Goal: Check status: Check status

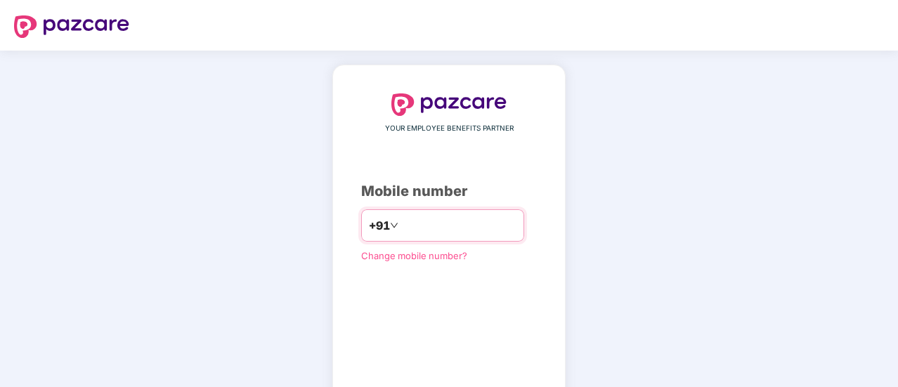
click at [459, 218] on input "number" at bounding box center [458, 225] width 115 height 22
type input "**********"
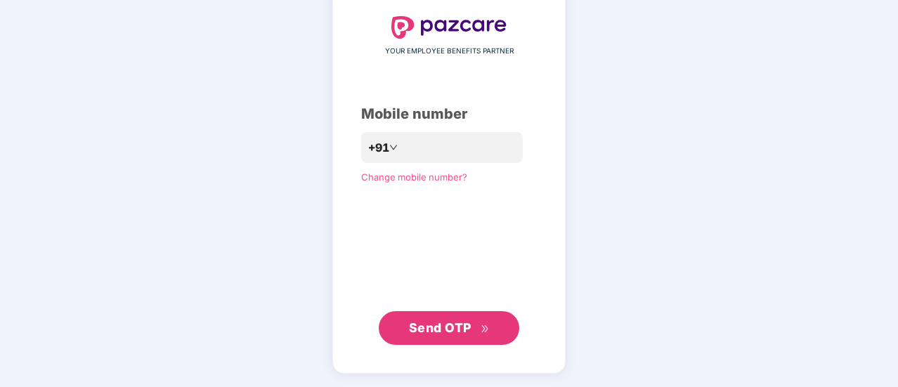
click at [459, 325] on span "Send OTP" at bounding box center [440, 327] width 63 height 15
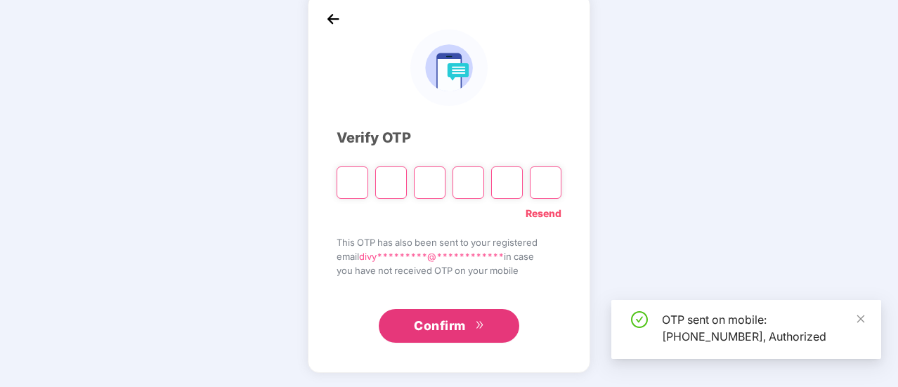
scroll to position [70, 0]
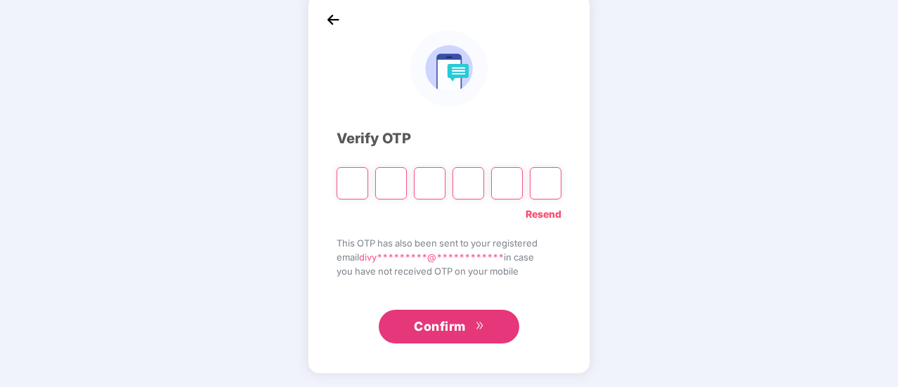
type input "*"
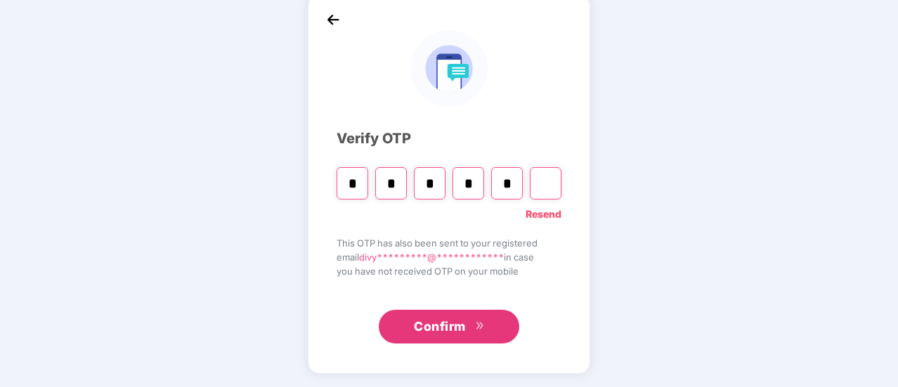
type input "*"
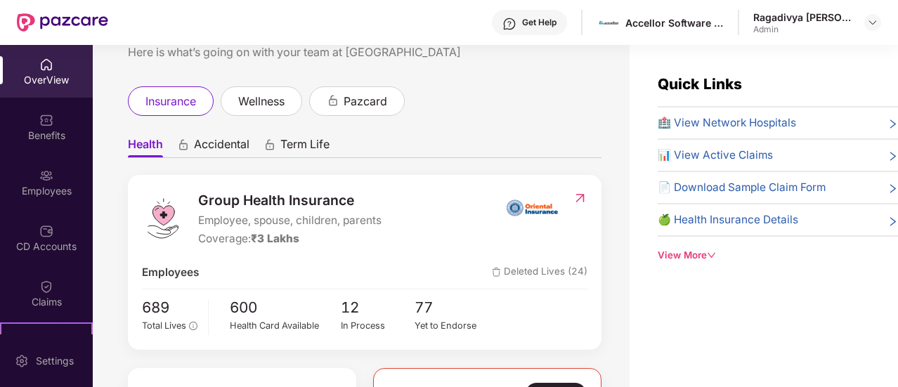
scroll to position [70, 0]
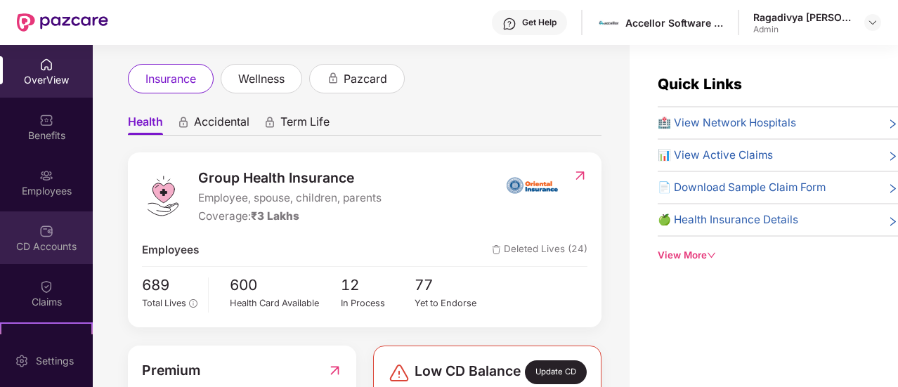
click at [44, 237] on img at bounding box center [46, 231] width 14 height 14
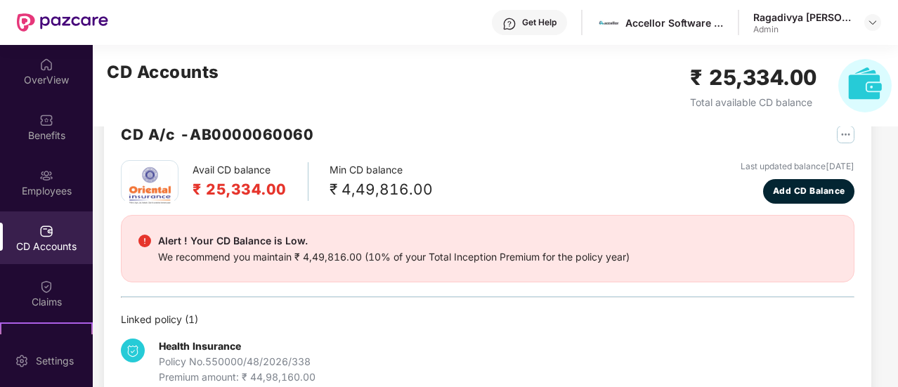
scroll to position [67, 0]
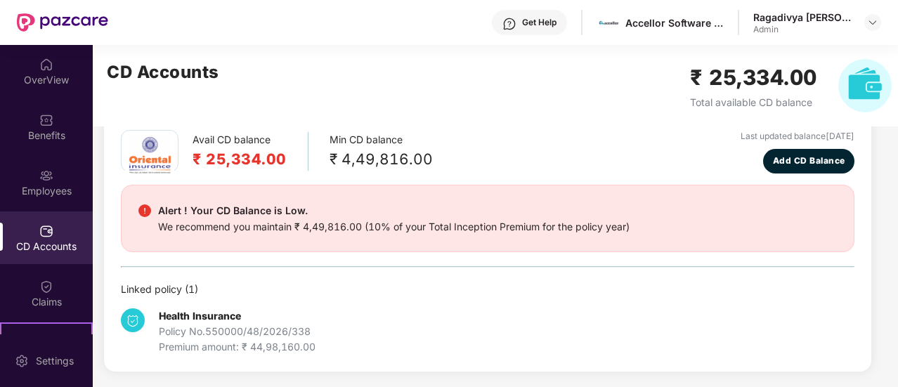
click at [274, 324] on div "Policy No. 550000/48/2026/338" at bounding box center [237, 331] width 157 height 15
click at [157, 287] on div "Linked policy ( 1 )" at bounding box center [487, 289] width 733 height 15
click at [791, 90] on h2 "₹ 25,334.00" at bounding box center [753, 77] width 127 height 33
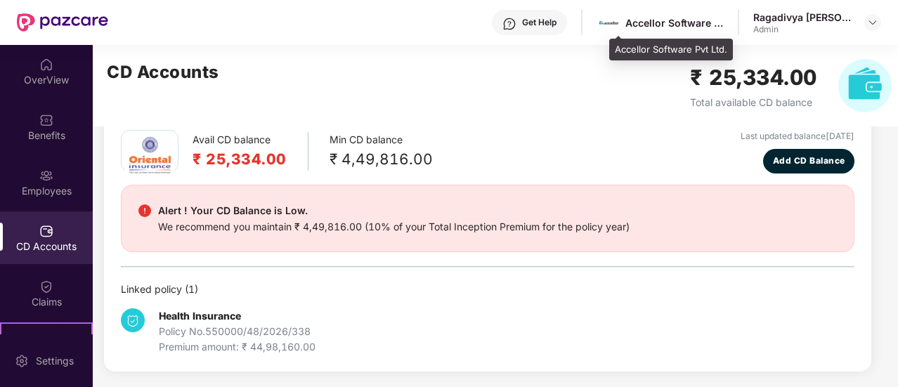
click at [723, 23] on div "Accellor Software Pvt Ltd." at bounding box center [674, 22] width 98 height 13
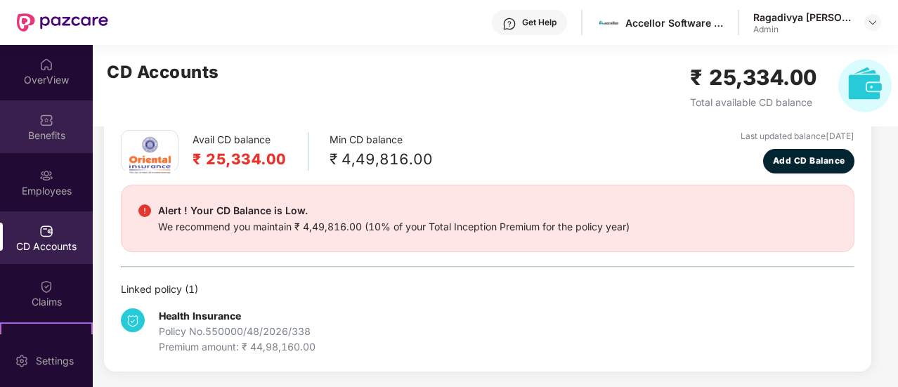
click at [32, 136] on div "Benefits" at bounding box center [46, 136] width 93 height 14
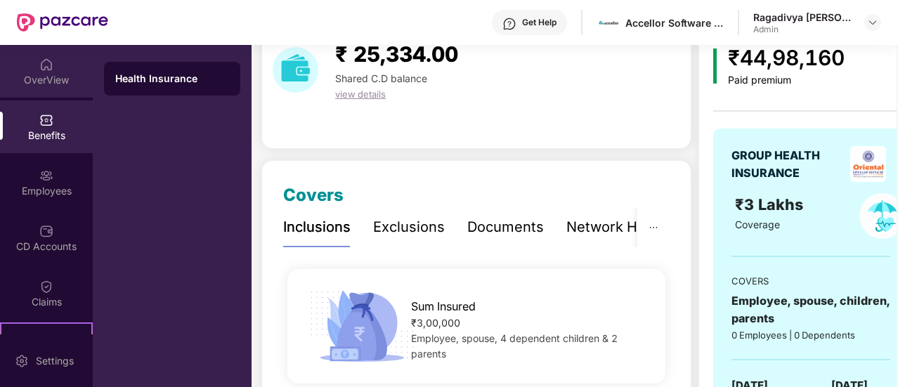
click at [34, 67] on div "OverView" at bounding box center [46, 71] width 93 height 53
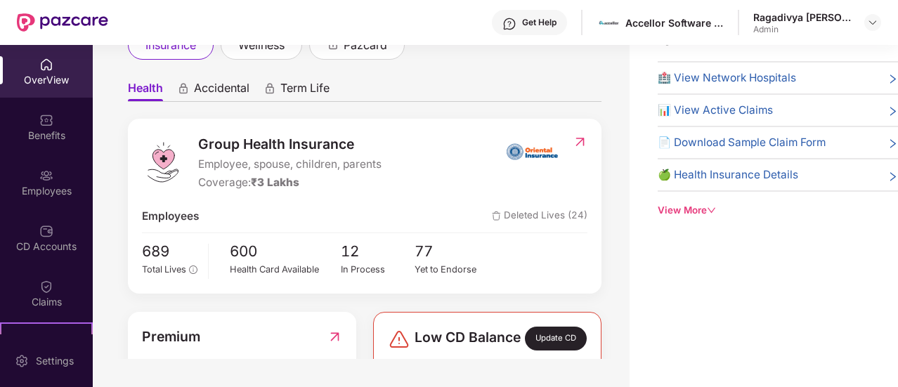
scroll to position [211, 0]
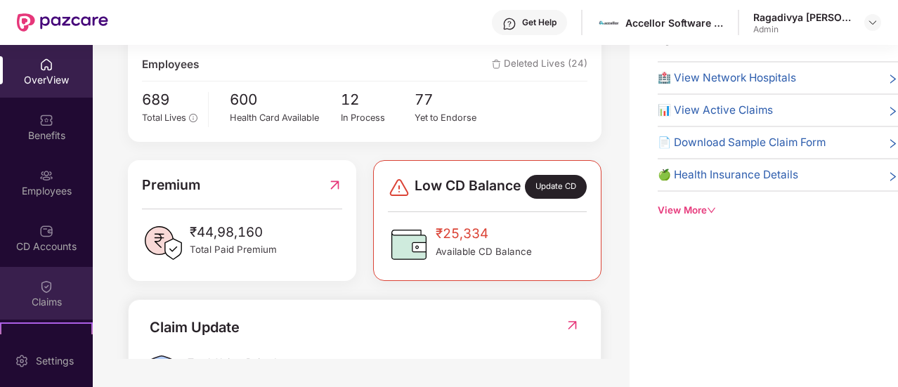
click at [44, 302] on div "Claims" at bounding box center [46, 302] width 93 height 14
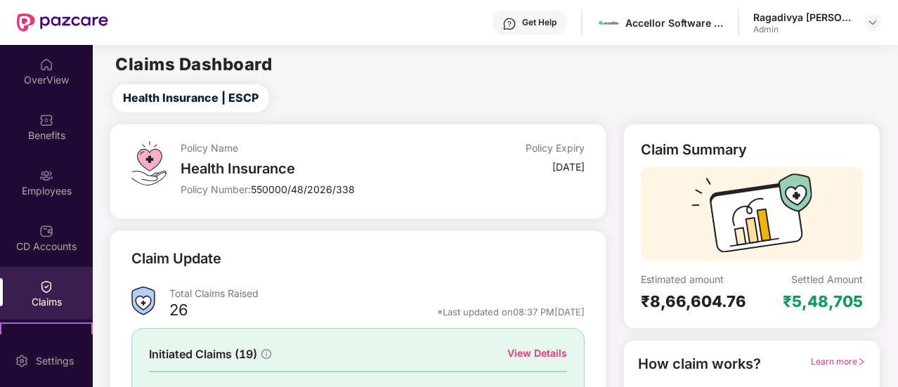
click at [471, 176] on div "Policy Name Health Insurance Policy Number: 550000/48/2026/338 Policy Expiry 01…" at bounding box center [383, 171] width 404 height 60
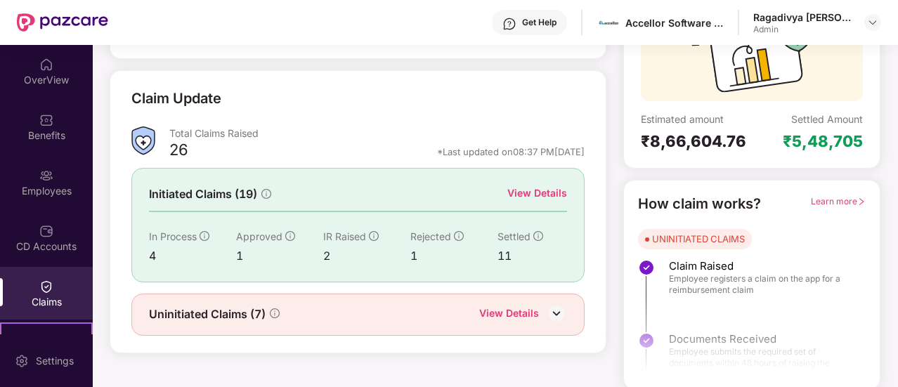
scroll to position [162, 0]
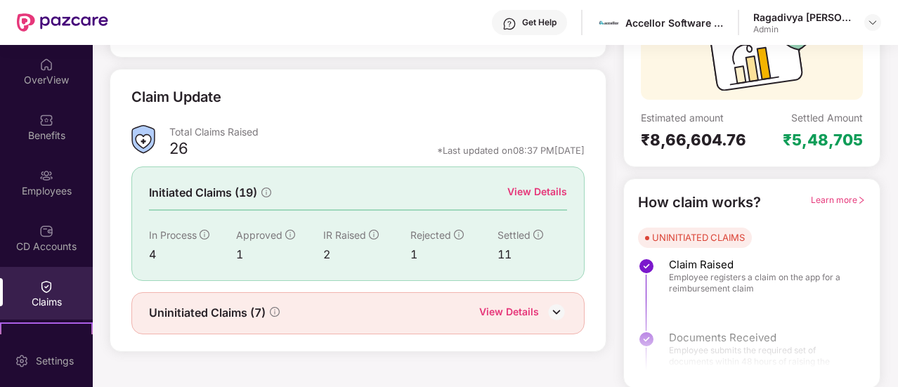
click at [544, 190] on div "View Details" at bounding box center [537, 191] width 60 height 15
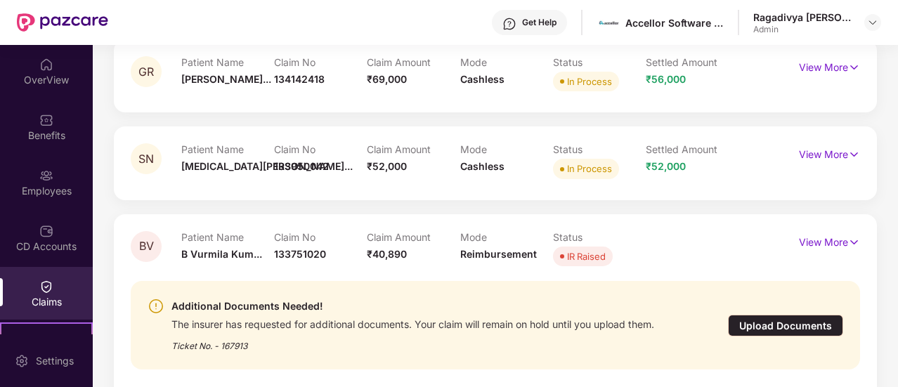
scroll to position [21, 0]
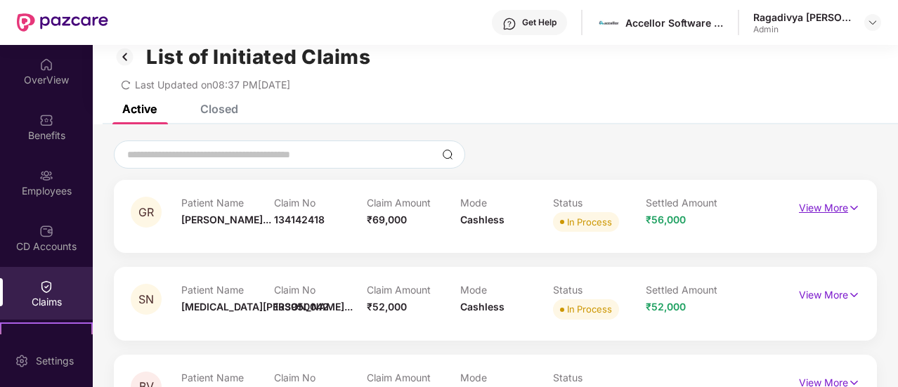
click at [827, 208] on p "View More" at bounding box center [829, 206] width 61 height 19
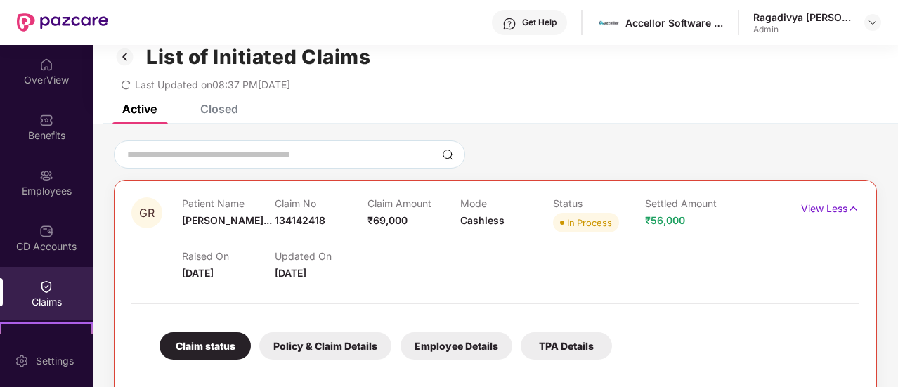
click at [306, 341] on div "Policy & Claim Details" at bounding box center [325, 345] width 132 height 27
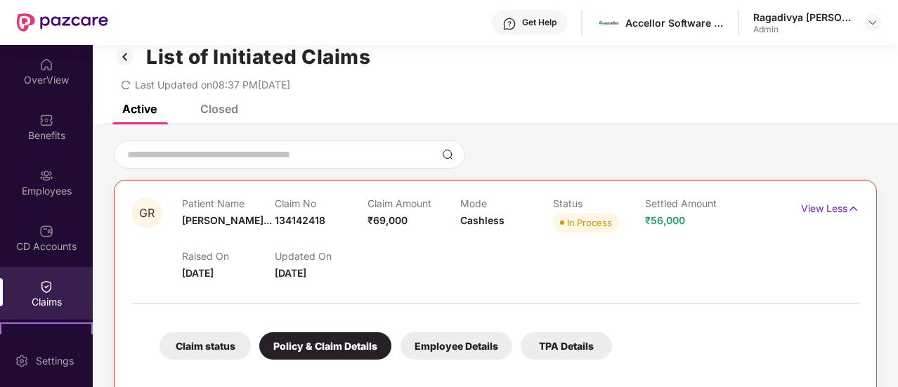
click at [454, 345] on div "Employee Details" at bounding box center [456, 345] width 112 height 27
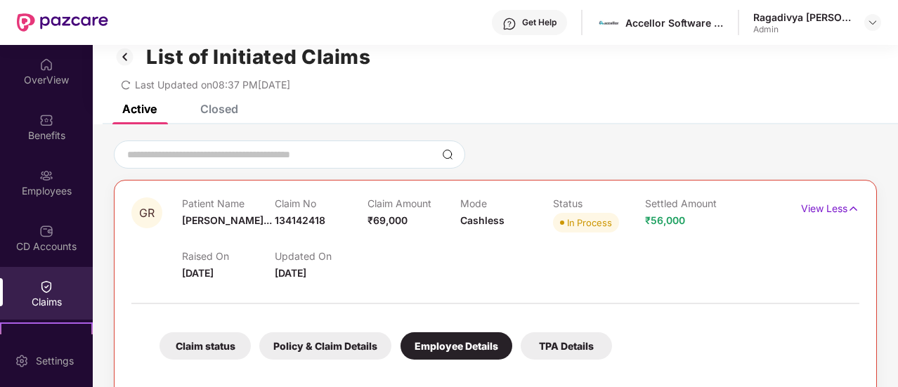
click at [585, 339] on div "TPA Details" at bounding box center [565, 345] width 91 height 27
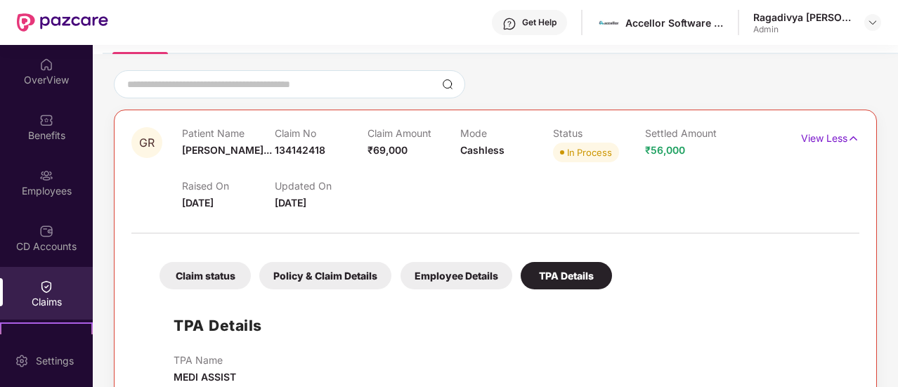
scroll to position [0, 0]
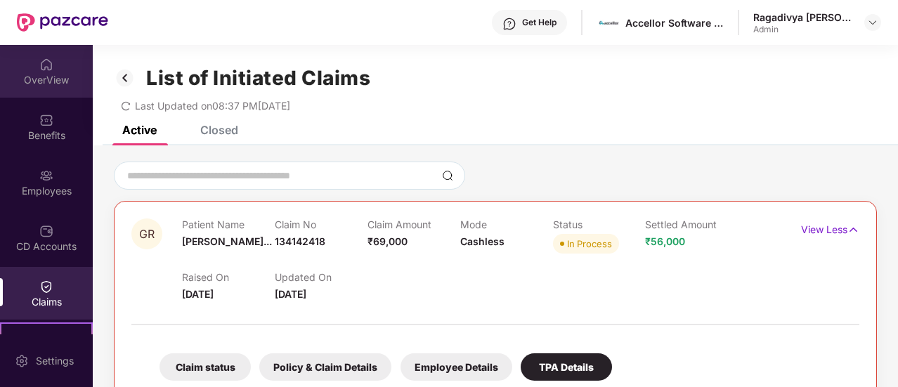
click at [28, 81] on div "OverView" at bounding box center [46, 80] width 93 height 14
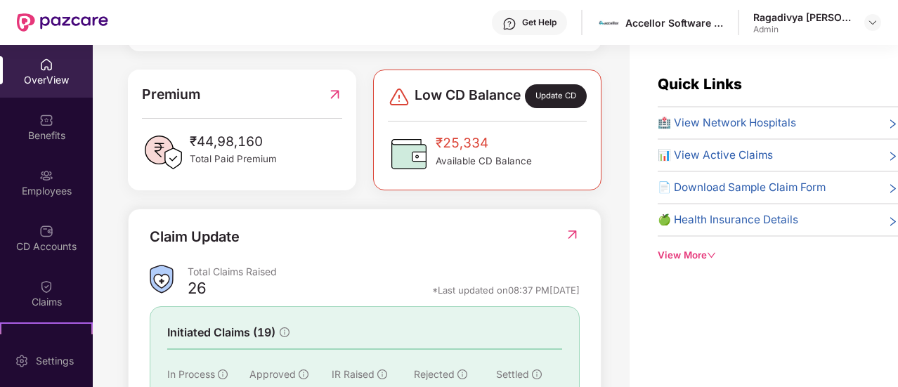
scroll to position [351, 0]
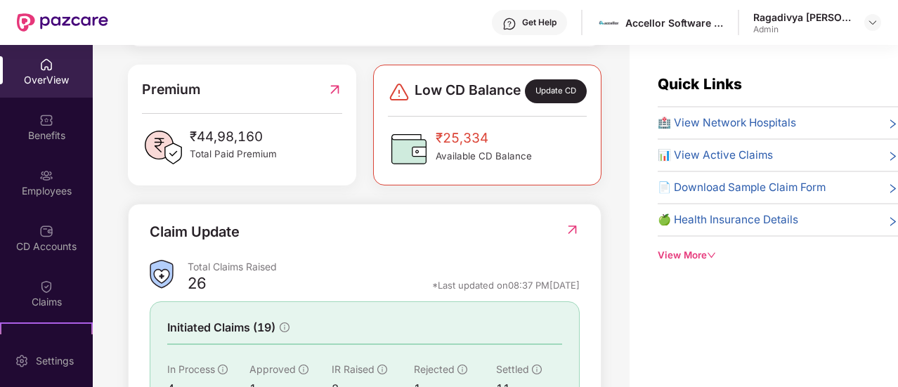
click at [330, 100] on img at bounding box center [334, 89] width 15 height 21
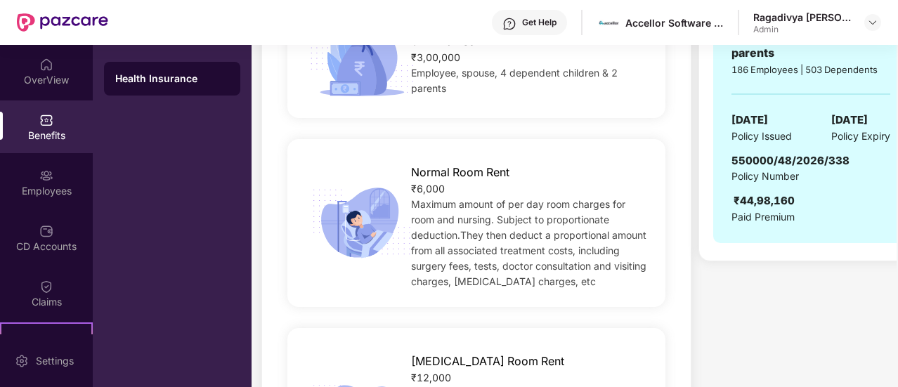
scroll to position [351, 0]
